Goal: Task Accomplishment & Management: Manage account settings

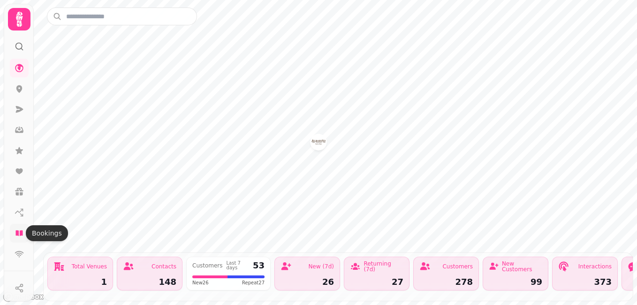
click at [17, 235] on icon at bounding box center [18, 233] width 7 height 6
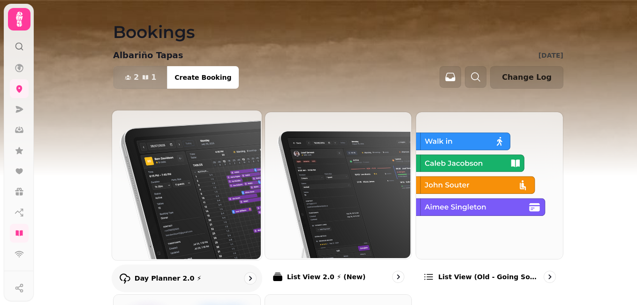
click at [191, 188] on img at bounding box center [186, 184] width 150 height 150
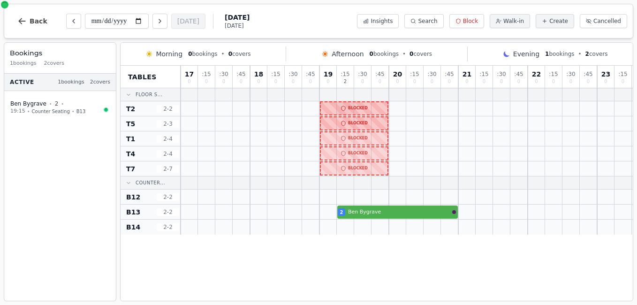
drag, startPoint x: 328, startPoint y: 105, endPoint x: 351, endPoint y: 110, distance: 23.5
click at [351, 110] on div at bounding box center [407, 108] width 452 height 15
click at [478, 20] on span "Block" at bounding box center [470, 21] width 15 height 8
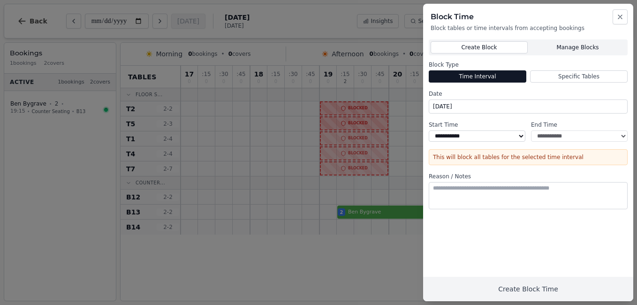
click at [564, 49] on button "Manage Blocks" at bounding box center [578, 47] width 96 height 12
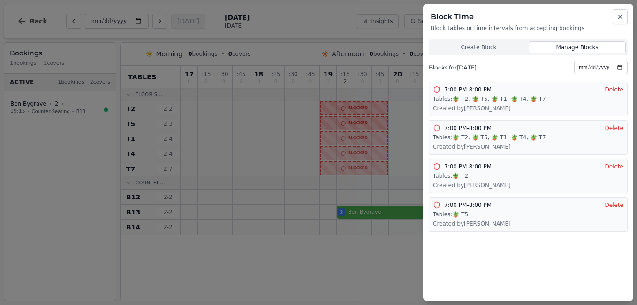
click at [612, 90] on button "Delete" at bounding box center [614, 90] width 18 height 8
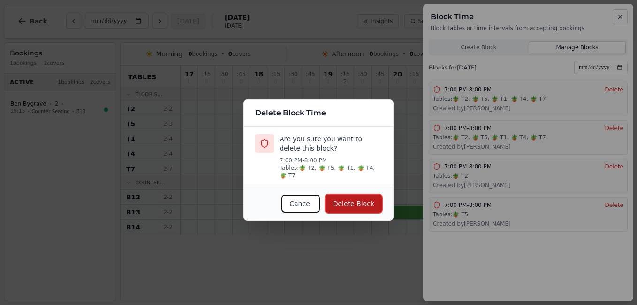
click at [365, 197] on button "Delete Block" at bounding box center [354, 204] width 56 height 18
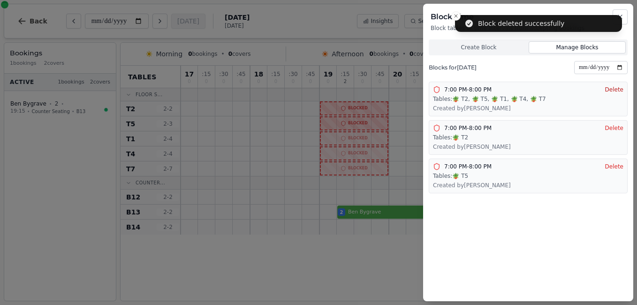
click at [612, 90] on button "Delete" at bounding box center [614, 90] width 18 height 8
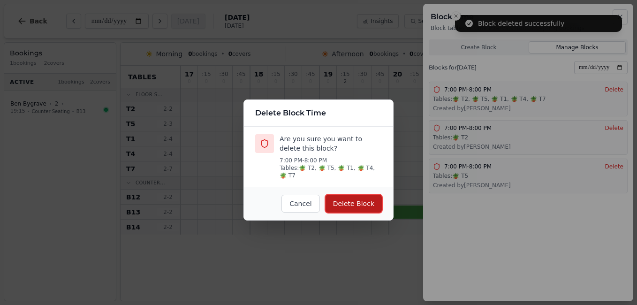
click at [368, 195] on button "Delete Block" at bounding box center [354, 204] width 56 height 18
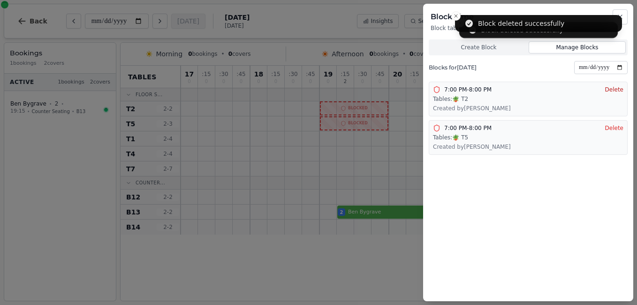
click at [614, 91] on button "Delete" at bounding box center [614, 90] width 18 height 8
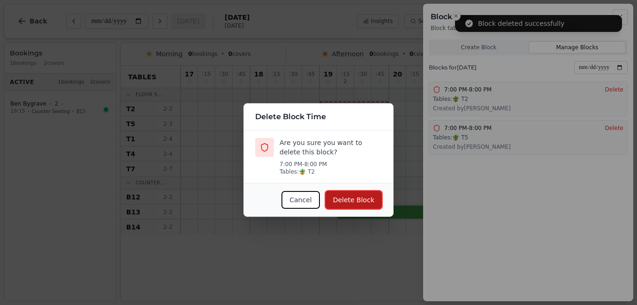
drag, startPoint x: 363, startPoint y: 194, endPoint x: 367, endPoint y: 192, distance: 5.2
click at [365, 194] on button "Delete Block" at bounding box center [354, 200] width 56 height 18
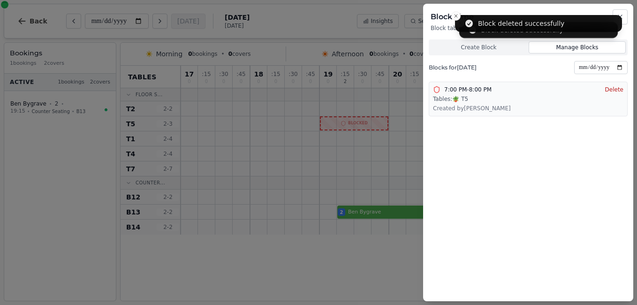
click at [609, 90] on button "Delete" at bounding box center [614, 90] width 18 height 8
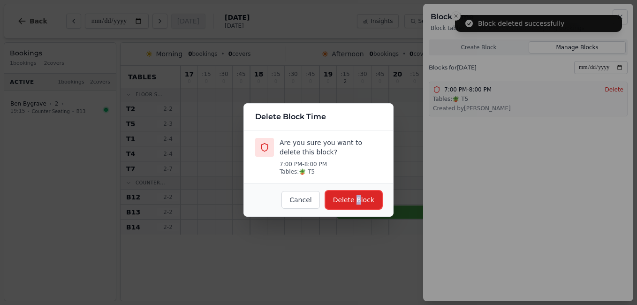
click at [360, 197] on button "Delete Block" at bounding box center [354, 200] width 56 height 18
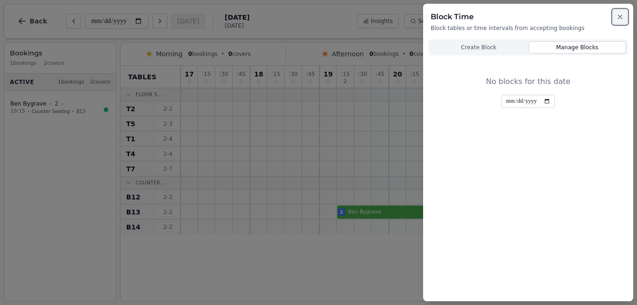
click at [623, 16] on icon "button" at bounding box center [620, 17] width 8 height 8
